Goal: Information Seeking & Learning: Learn about a topic

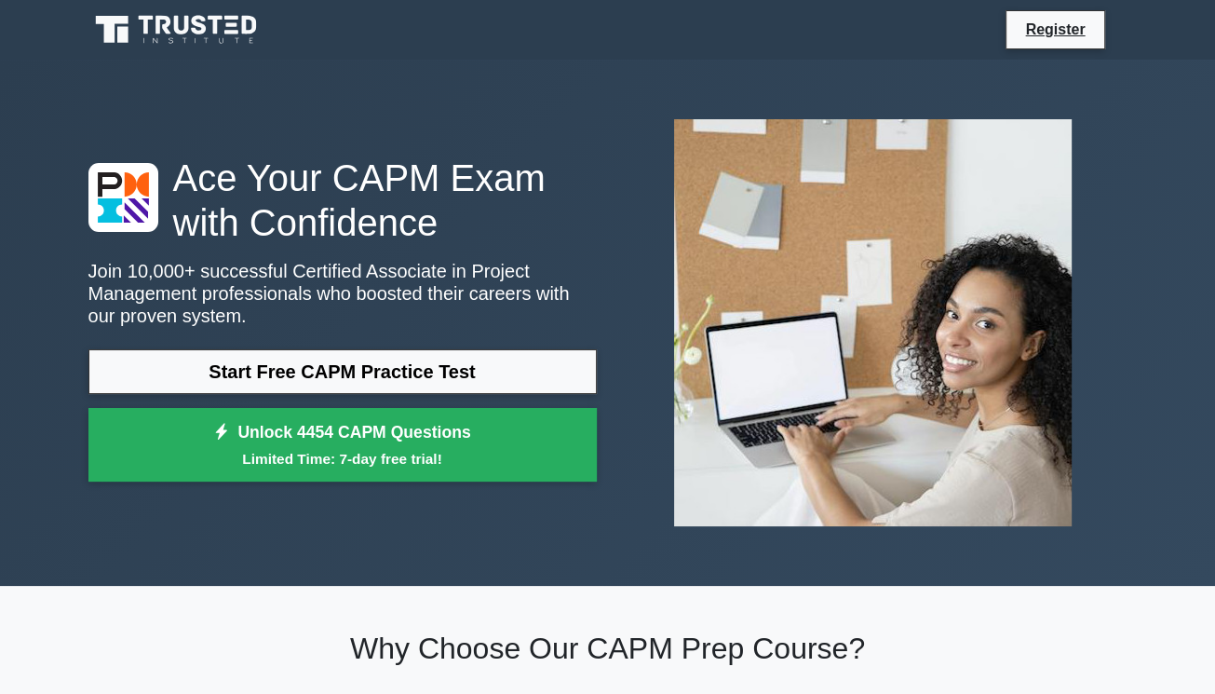
scroll to position [93, 0]
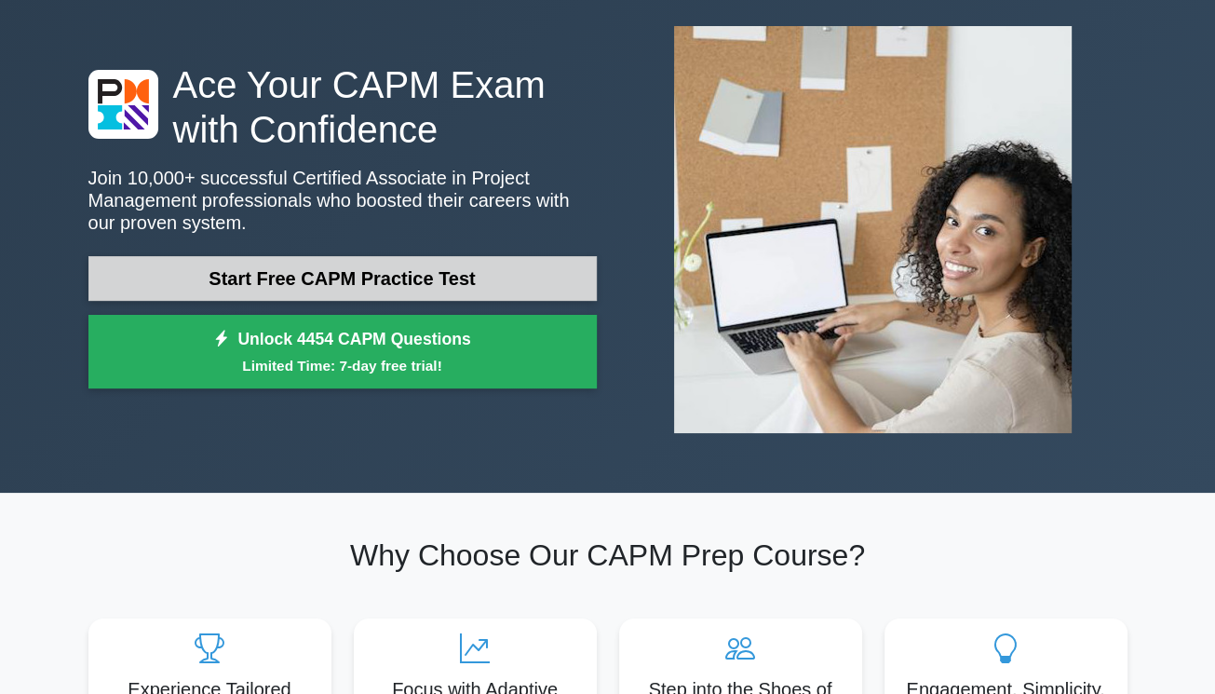
click at [395, 269] on link "Start Free CAPM Practice Test" at bounding box center [342, 278] width 508 height 45
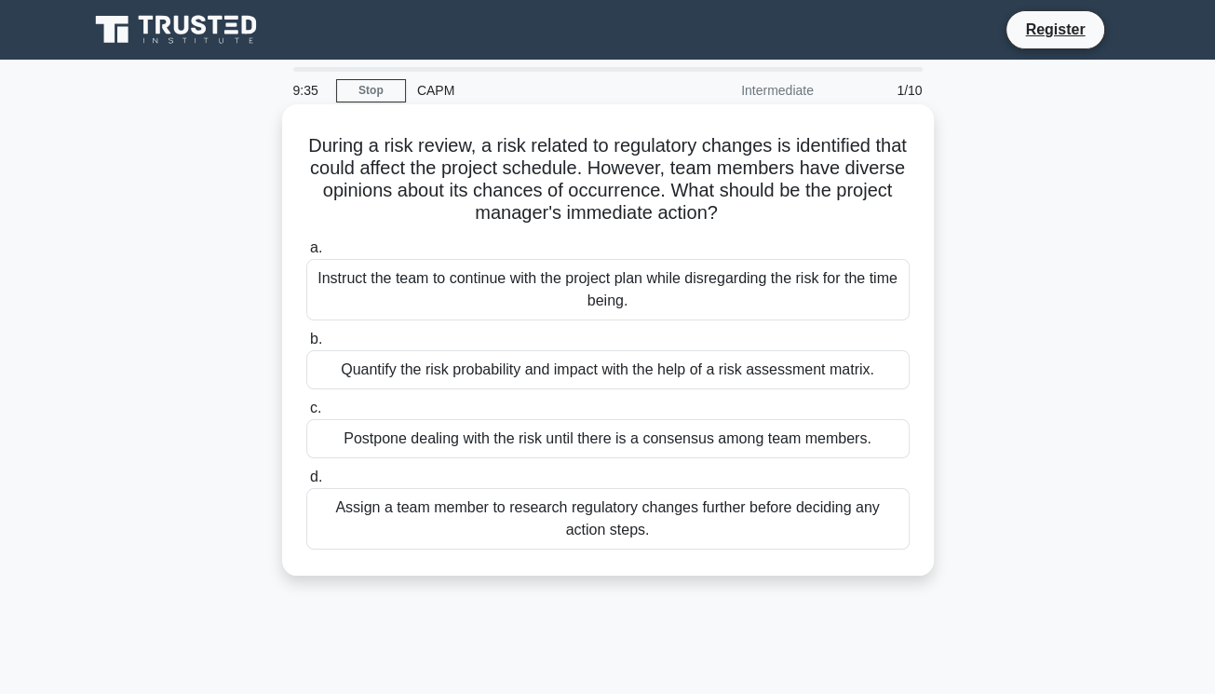
click at [421, 380] on div "Quantify the risk probability and impact with the help of a risk assessment mat…" at bounding box center [607, 369] width 603 height 39
click at [306, 345] on input "b. Quantify the risk probability and impact with the help of a risk assessment …" at bounding box center [306, 339] width 0 height 12
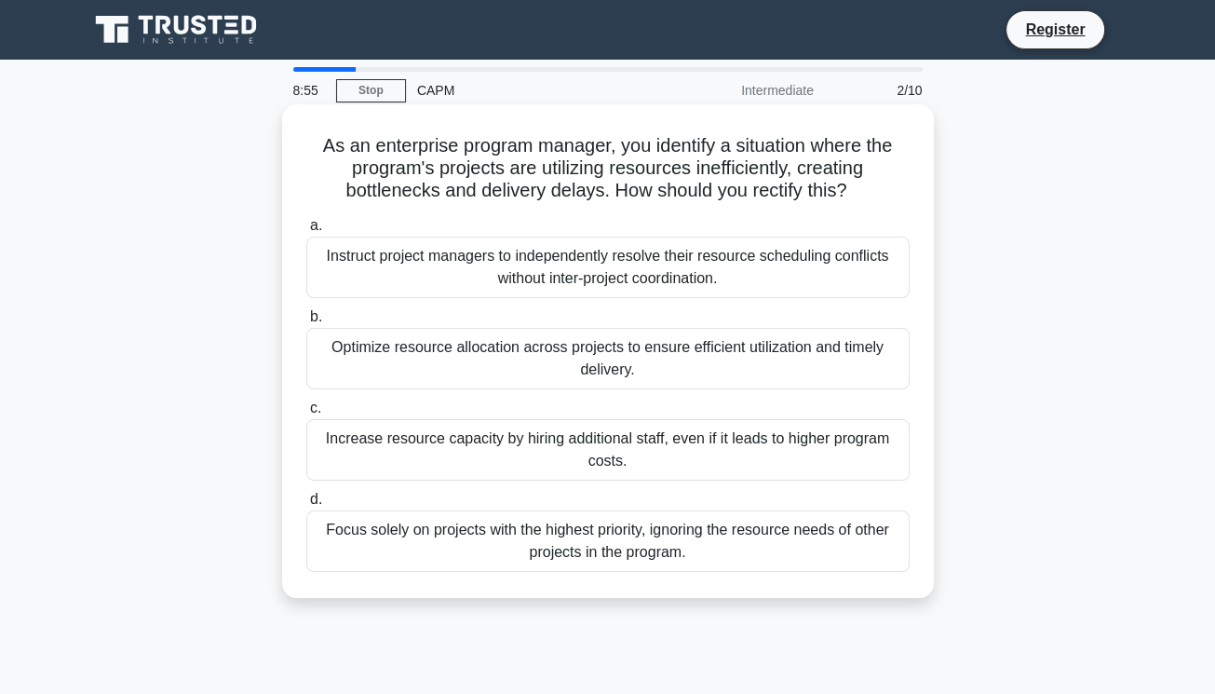
click at [418, 549] on div "Focus solely on projects with the highest priority, ignoring the resource needs…" at bounding box center [607, 540] width 603 height 61
click at [306, 506] on input "d. Focus solely on projects with the highest priority, ignoring the resource ne…" at bounding box center [306, 499] width 0 height 12
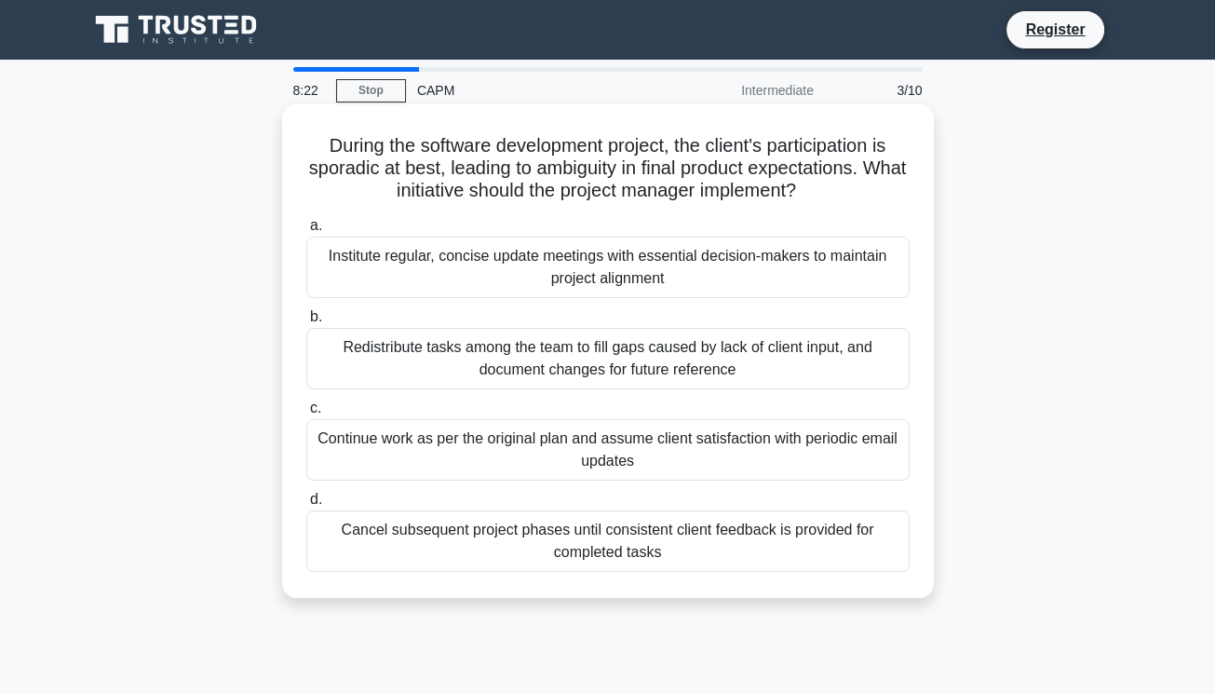
click at [486, 270] on div "Institute regular, concise update meetings with essential decision-makers to ma…" at bounding box center [607, 266] width 603 height 61
click at [306, 232] on input "a. Institute regular, concise update meetings with essential decision-makers to…" at bounding box center [306, 226] width 0 height 12
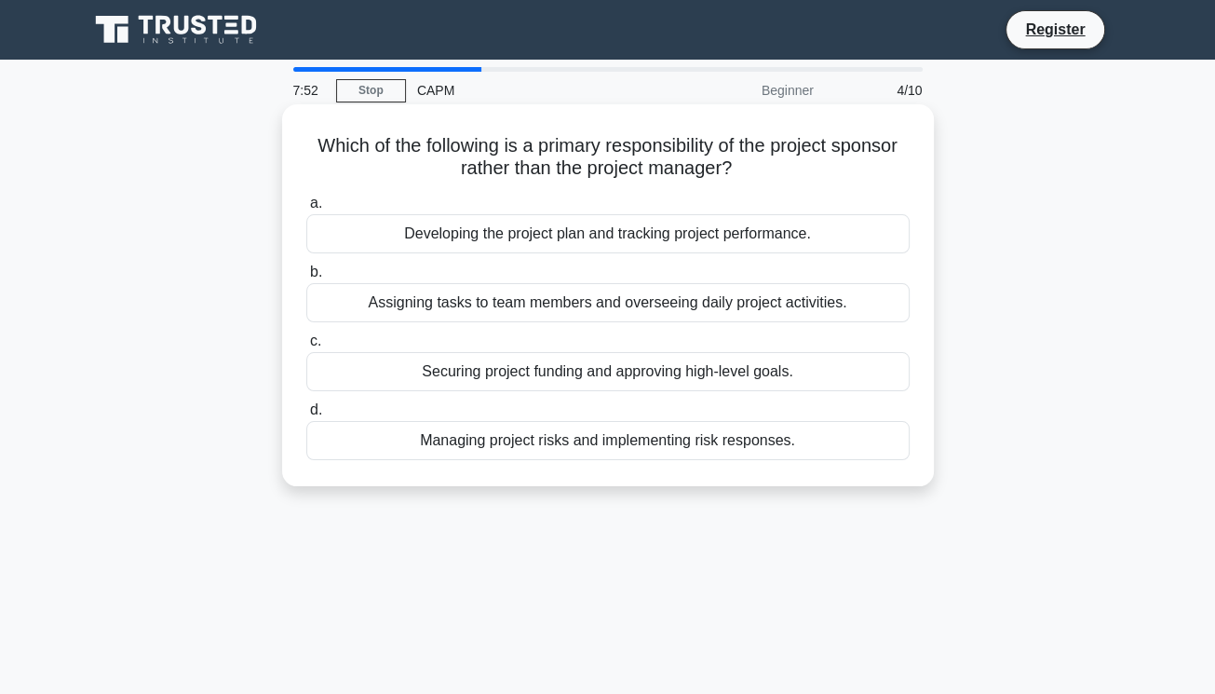
click at [483, 376] on div "Securing project funding and approving high-level goals." at bounding box center [607, 371] width 603 height 39
click at [306, 347] on input "c. Securing project funding and approving high-level goals." at bounding box center [306, 341] width 0 height 12
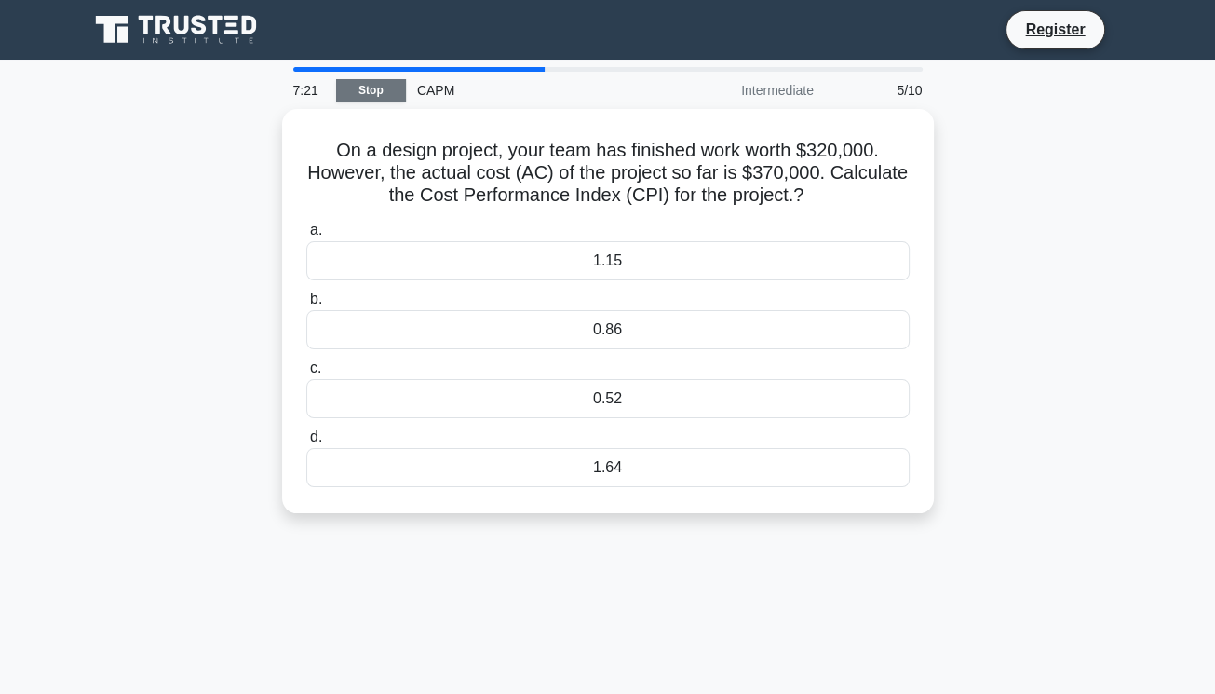
click at [375, 90] on link "Stop" at bounding box center [371, 90] width 70 height 23
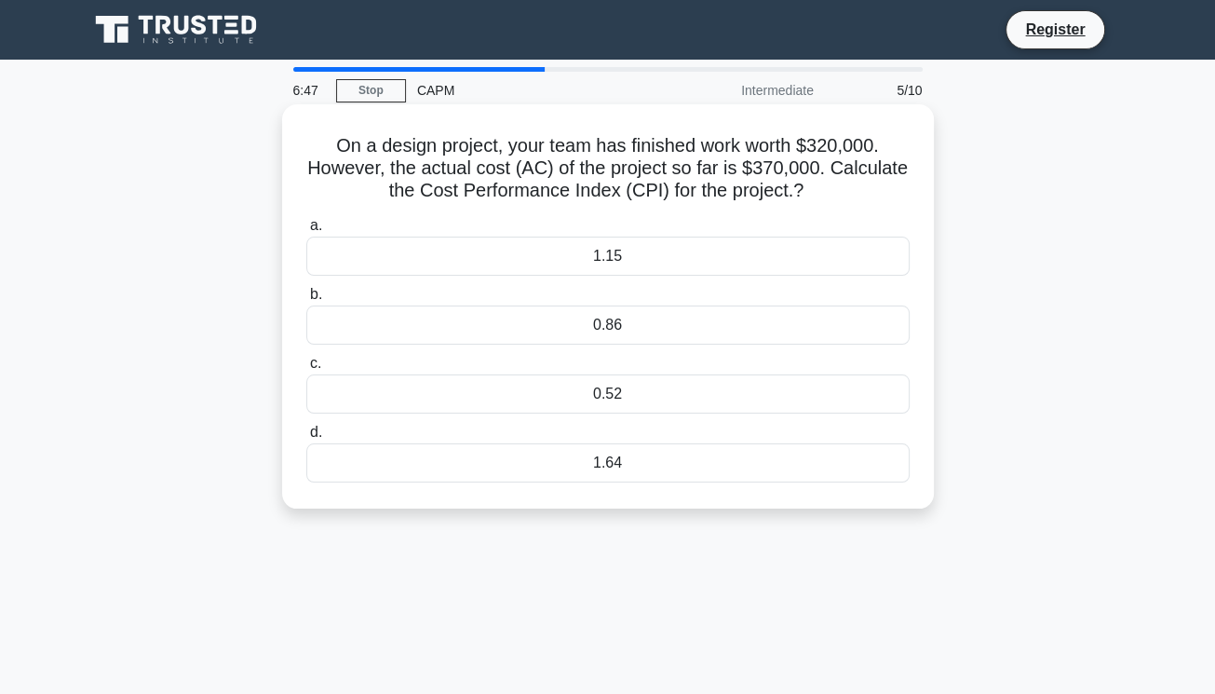
click at [776, 301] on label "b. 0.86" at bounding box center [607, 313] width 603 height 61
click at [306, 301] on input "b. 0.86" at bounding box center [306, 295] width 0 height 12
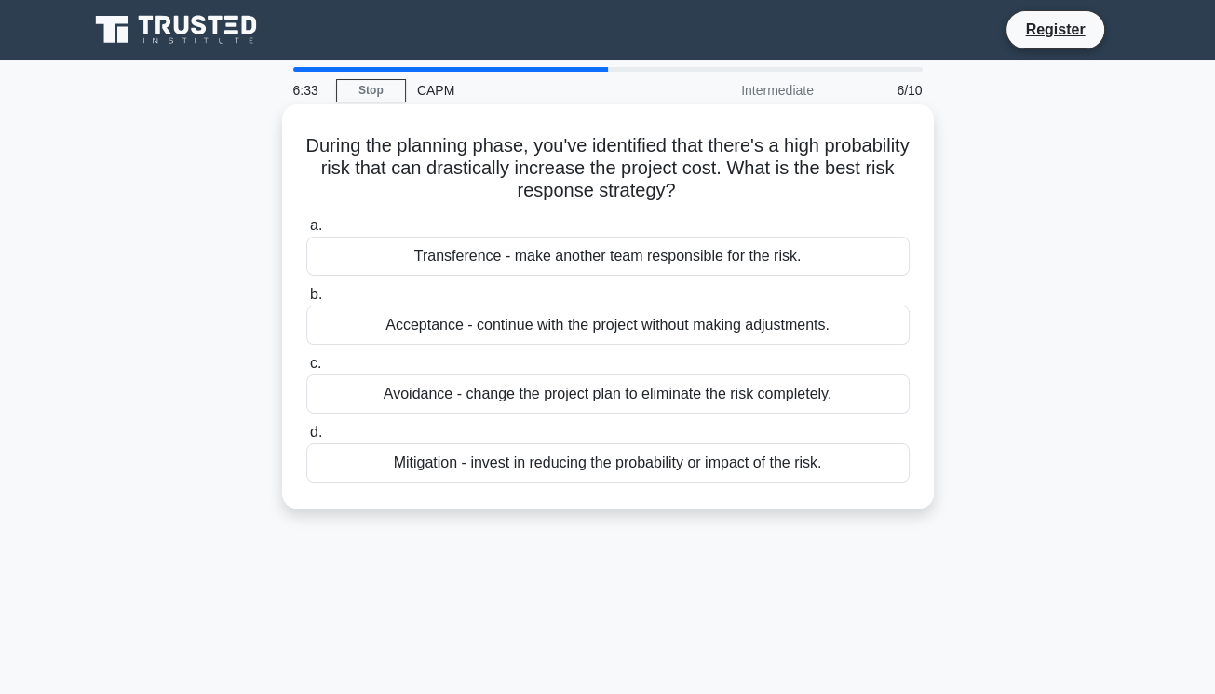
click at [504, 327] on div "Acceptance - continue with the project without making adjustments." at bounding box center [607, 324] width 603 height 39
click at [306, 301] on input "b. Acceptance - continue with the project without making adjustments." at bounding box center [306, 295] width 0 height 12
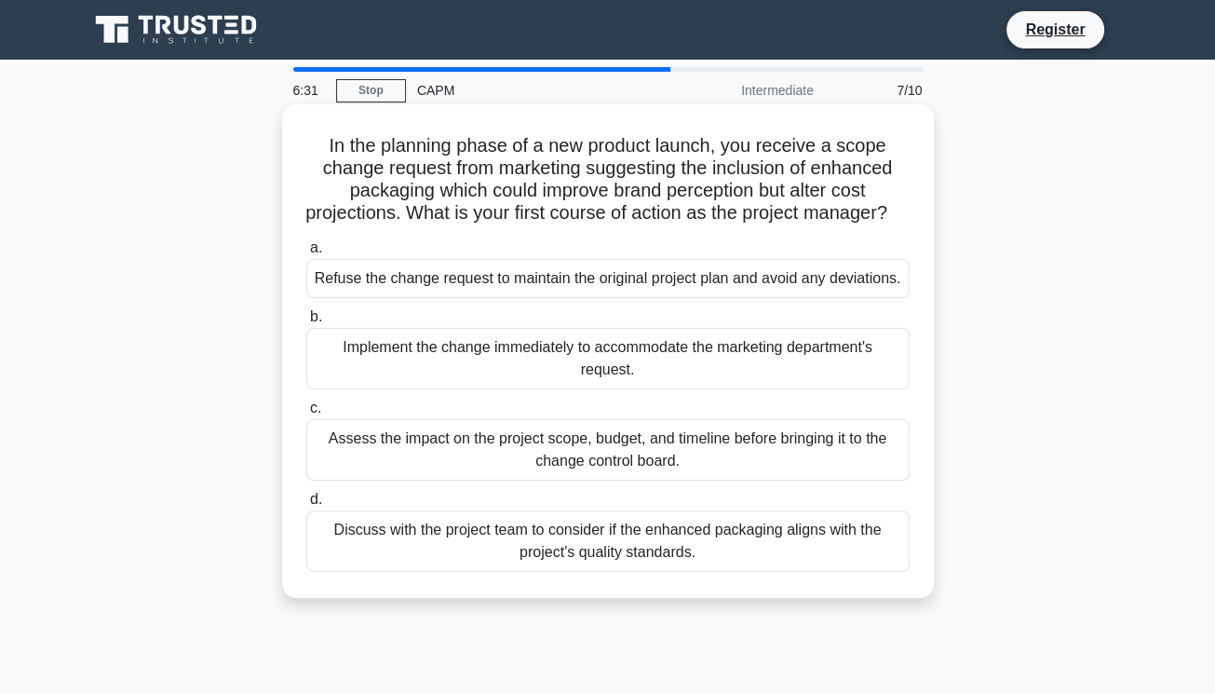
click at [510, 380] on div "Implement the change immediately to accommodate the marketing department's requ…" at bounding box center [607, 358] width 603 height 61
click at [306, 323] on input "b. Implement the change immediately to accommodate the marketing department's r…" at bounding box center [306, 317] width 0 height 12
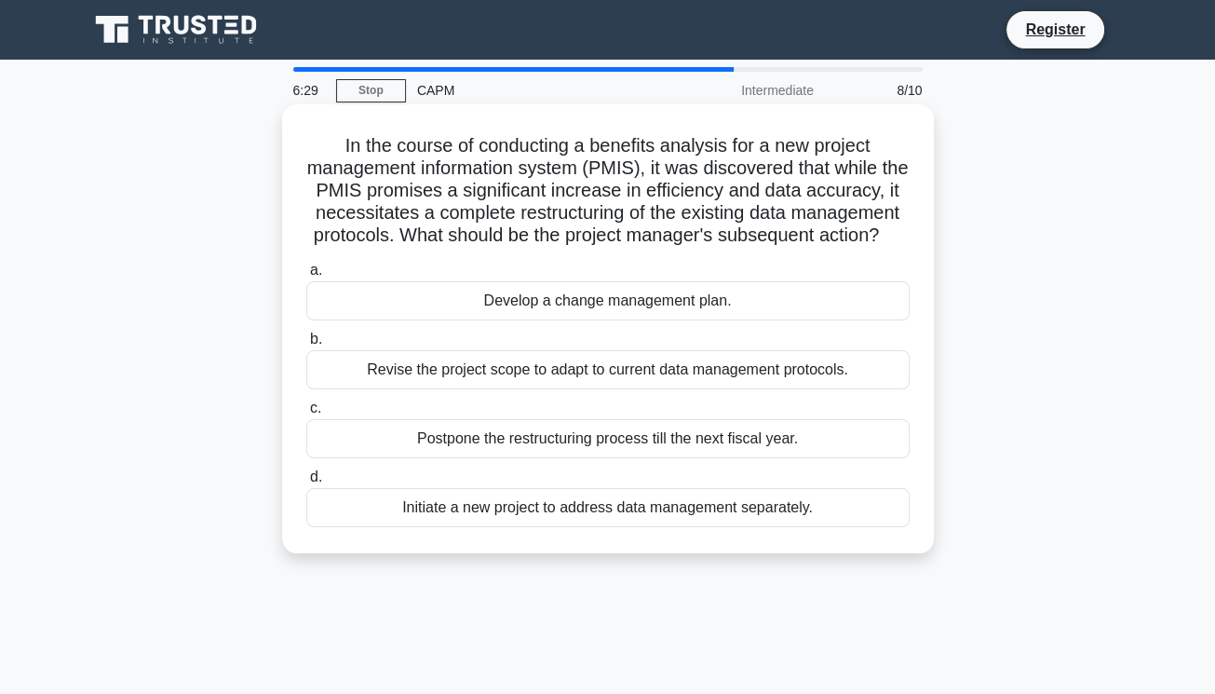
click at [500, 389] on div "Revise the project scope to adapt to current data management protocols." at bounding box center [607, 369] width 603 height 39
click at [306, 345] on input "b. Revise the project scope to adapt to current data management protocols." at bounding box center [306, 339] width 0 height 12
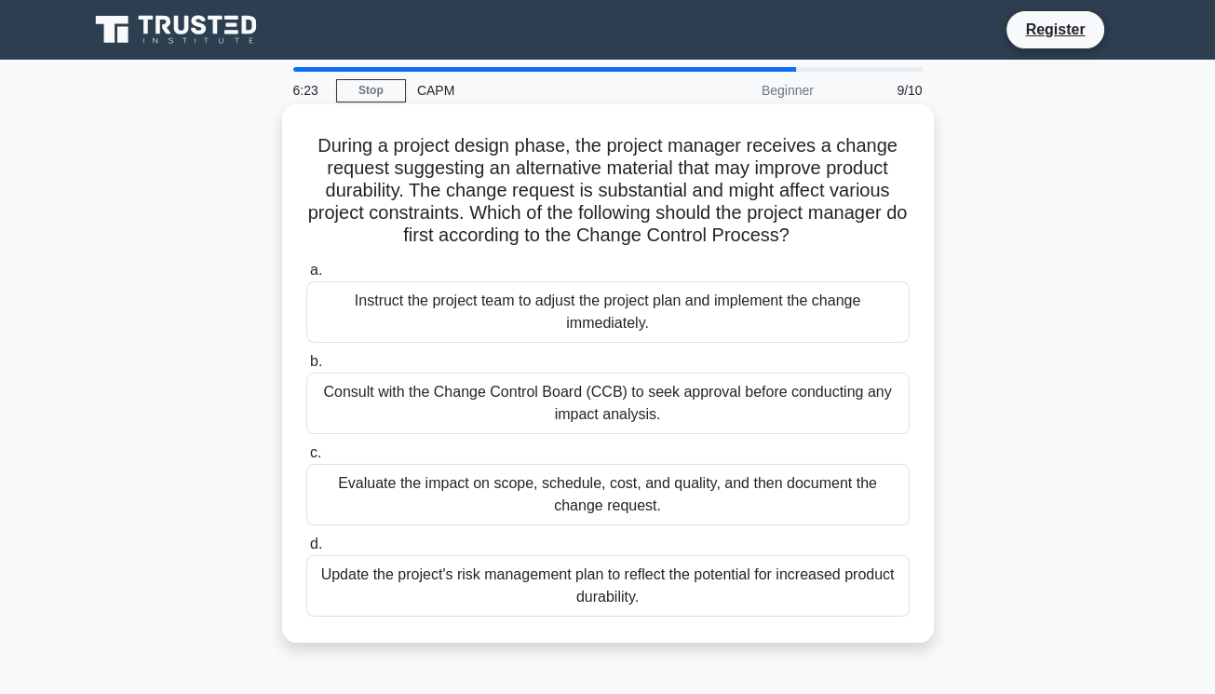
click at [499, 504] on div "Evaluate the impact on scope, schedule, cost, and quality, and then document th…" at bounding box center [607, 494] width 603 height 61
click at [306, 459] on input "c. Evaluate the impact on scope, schedule, cost, and quality, and then document…" at bounding box center [306, 453] width 0 height 12
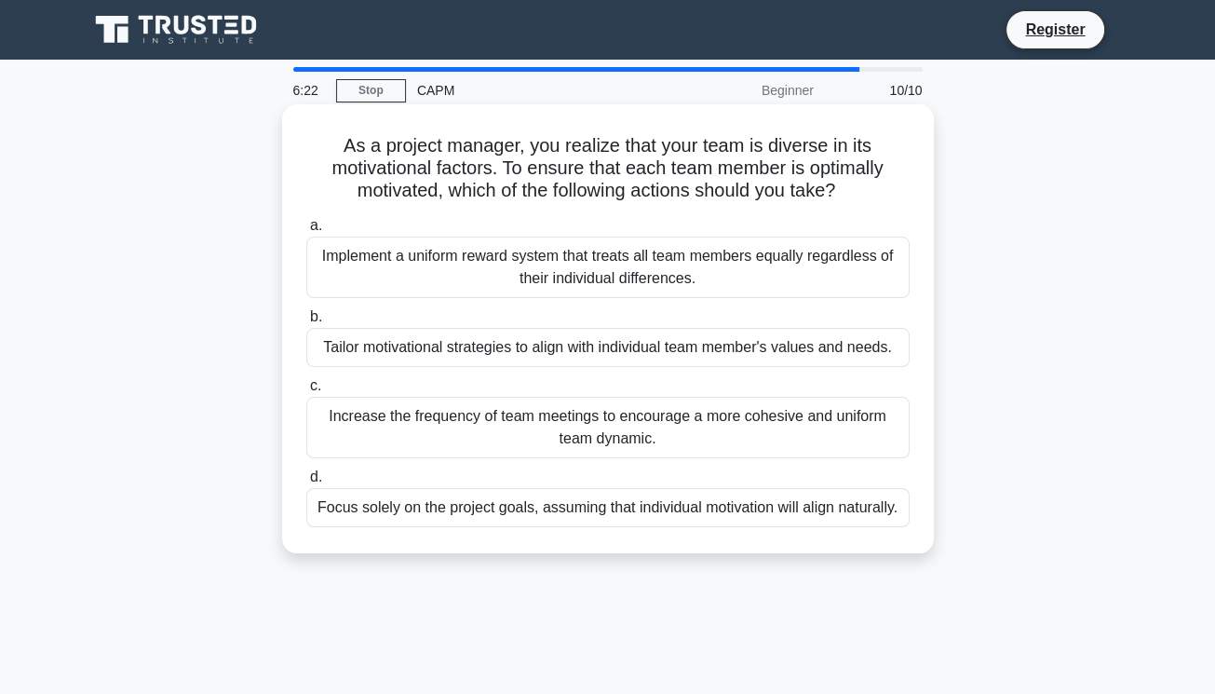
click at [504, 264] on div "Implement a uniform reward system that treats all team members equally regardle…" at bounding box center [607, 266] width 603 height 61
click at [306, 232] on input "a. Implement a uniform reward system that treats all team members equally regar…" at bounding box center [306, 226] width 0 height 12
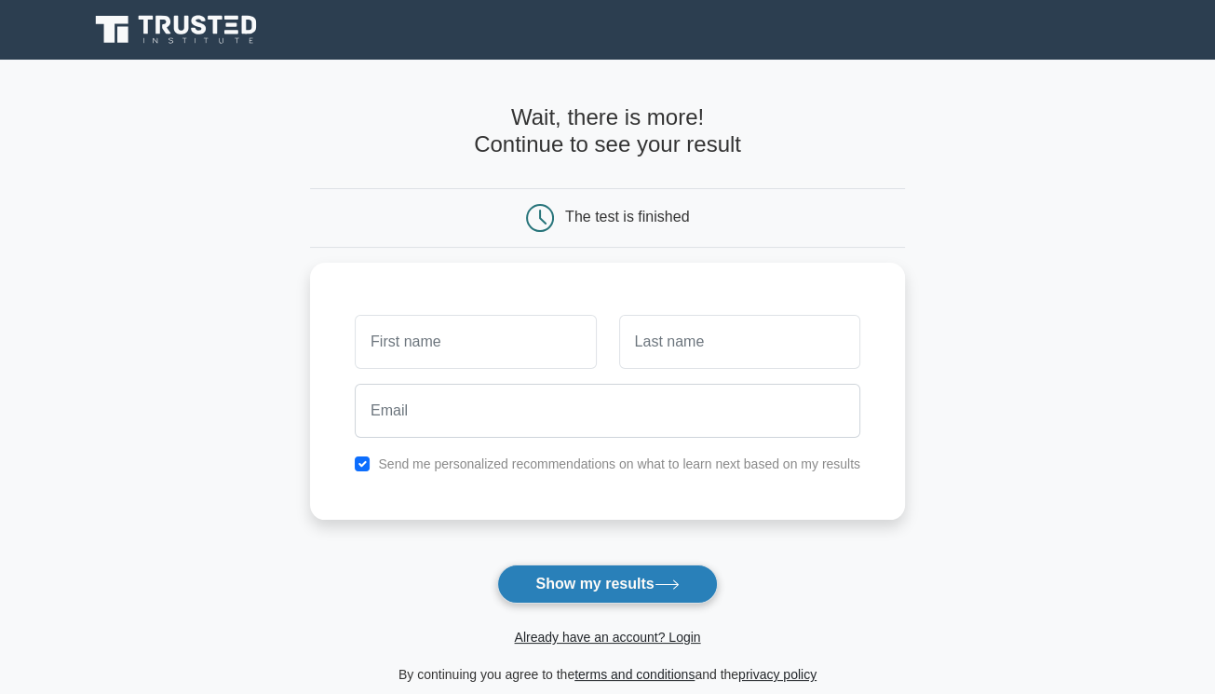
click at [576, 576] on button "Show my results" at bounding box center [607, 583] width 220 height 39
click at [656, 585] on button "Show my results" at bounding box center [607, 583] width 220 height 39
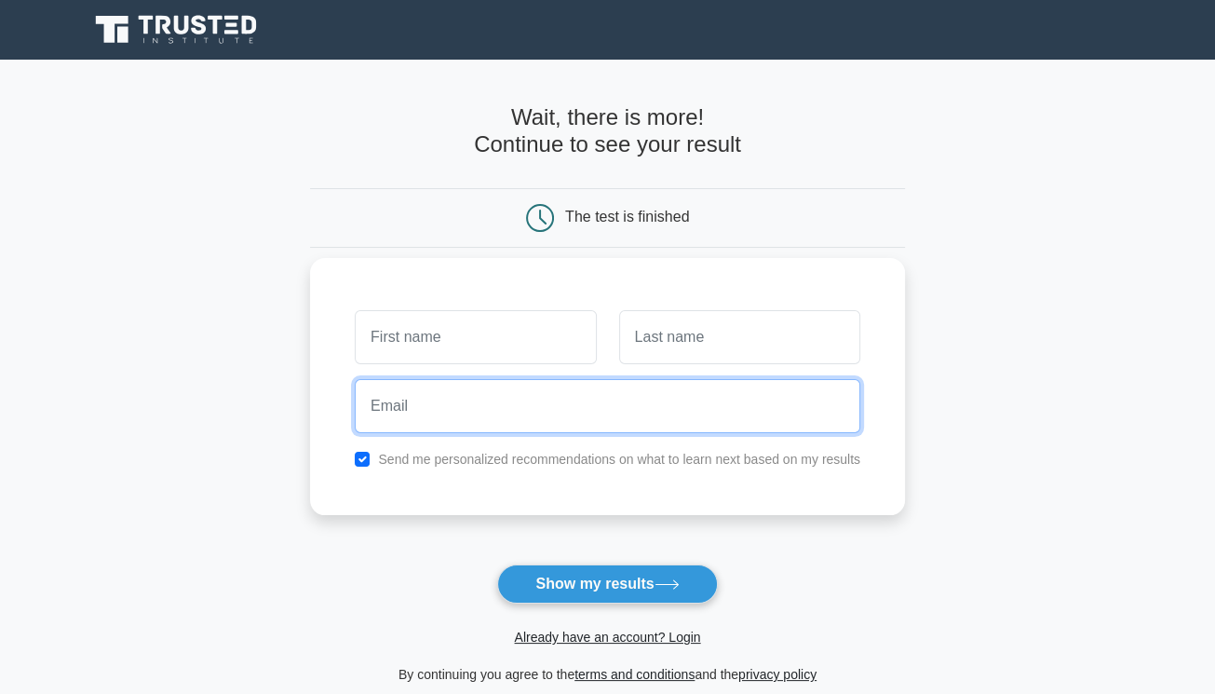
click at [559, 420] on input "email" at bounding box center [608, 406] width 506 height 54
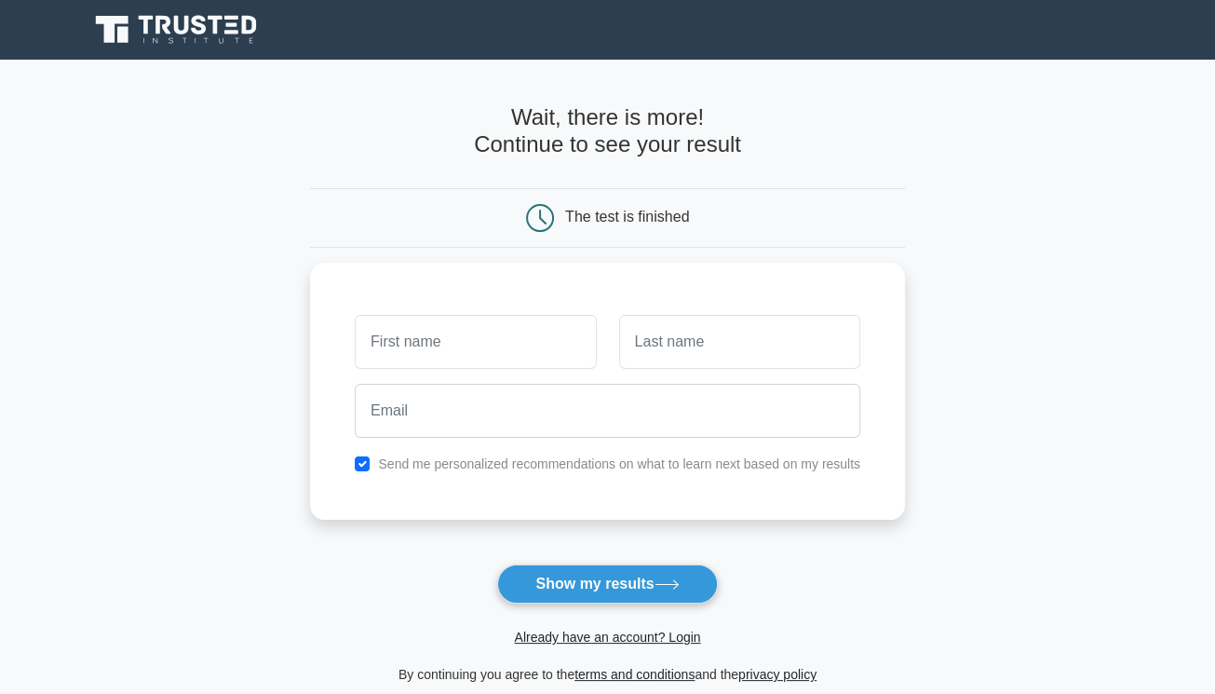
click at [320, 533] on form "Wait, there is more! Continue to see your result The test is finished and the" at bounding box center [607, 394] width 595 height 581
click at [169, 35] on icon at bounding box center [177, 29] width 179 height 35
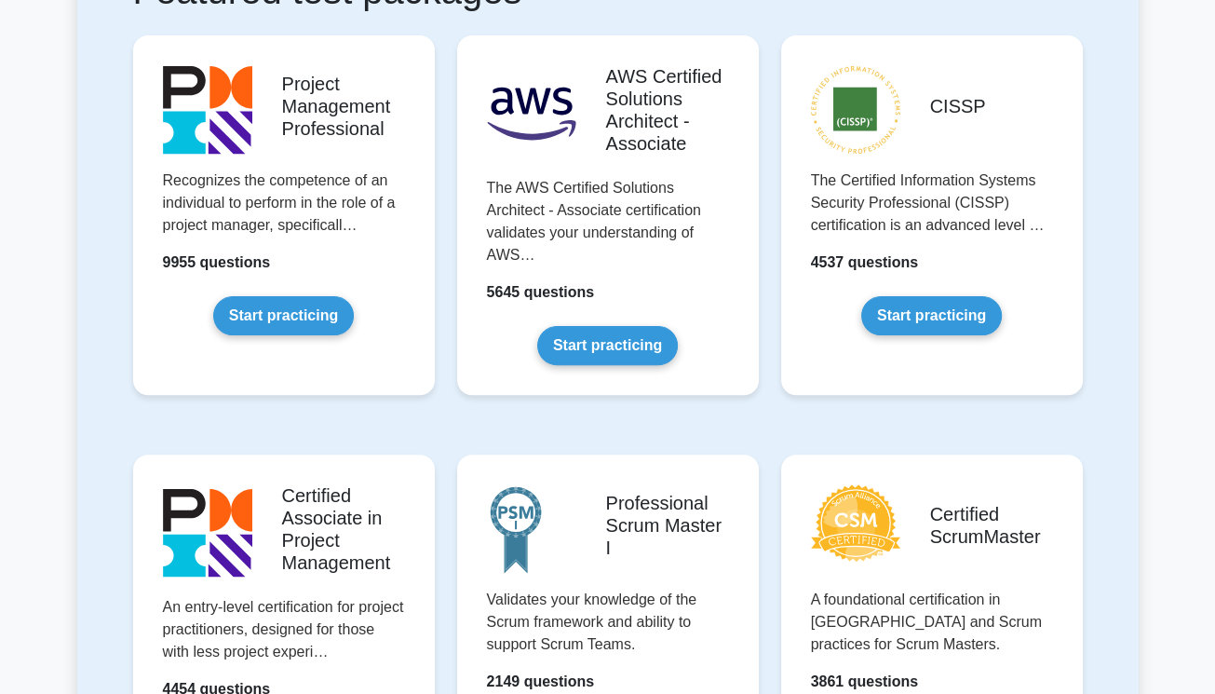
scroll to position [559, 0]
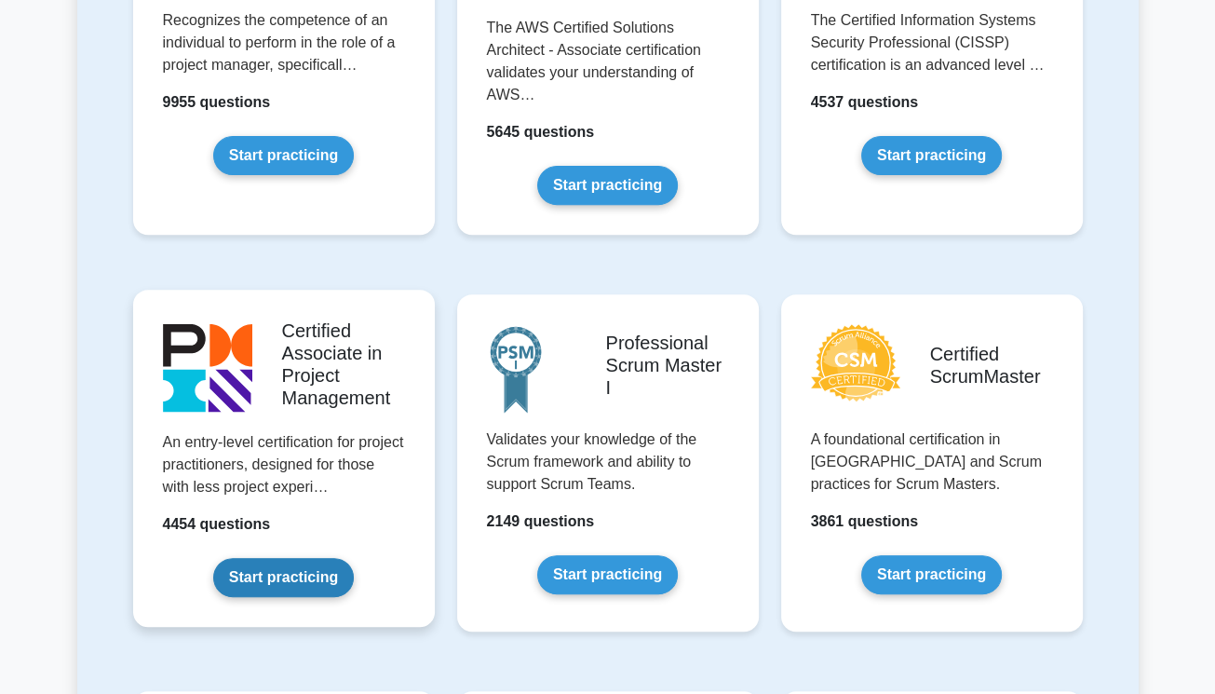
click at [270, 580] on link "Start practicing" at bounding box center [283, 577] width 141 height 39
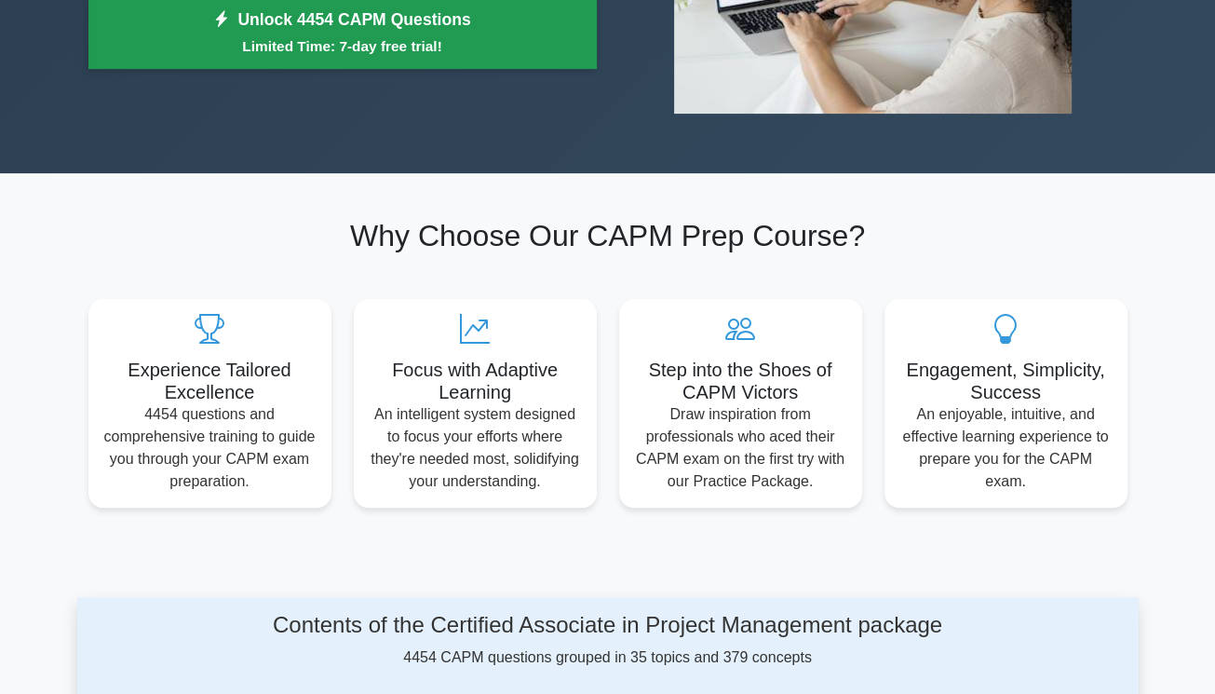
scroll to position [279, 0]
